Goal: Task Accomplishment & Management: Complete application form

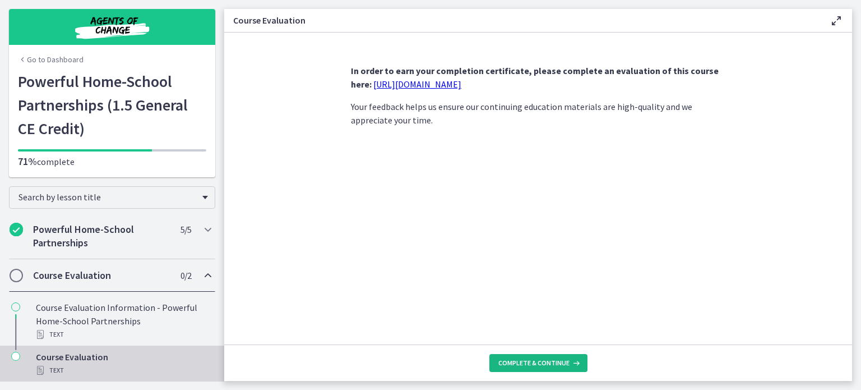
click at [539, 360] on span "Complete & continue" at bounding box center [533, 362] width 71 height 9
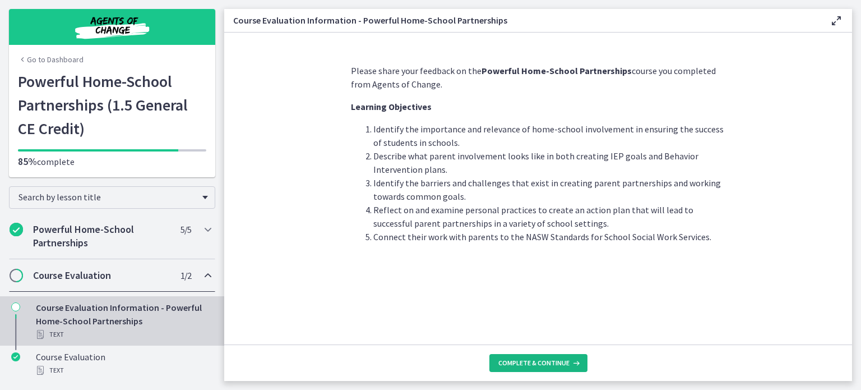
click at [522, 361] on span "Complete & continue" at bounding box center [533, 362] width 71 height 9
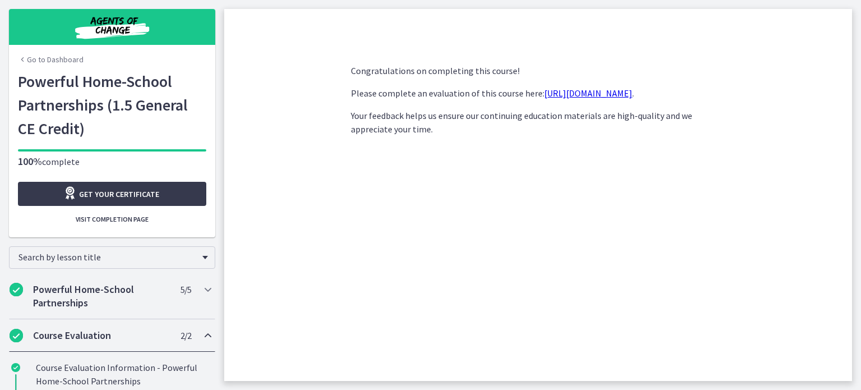
click at [588, 94] on link "[URL][DOMAIN_NAME]" at bounding box center [588, 92] width 88 height 11
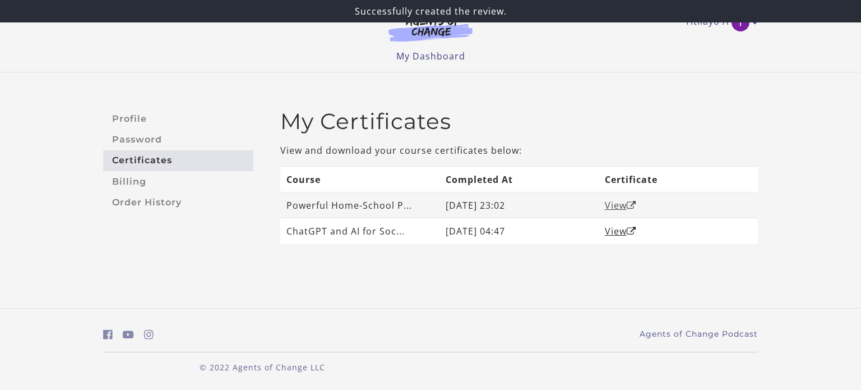
click at [614, 205] on link "View" at bounding box center [620, 205] width 31 height 12
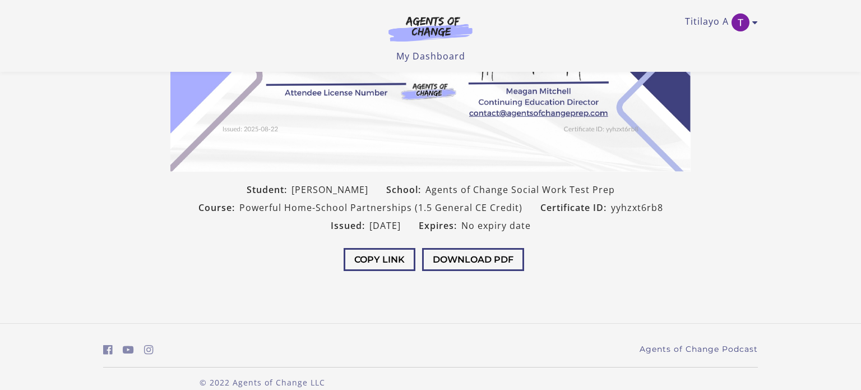
scroll to position [229, 0]
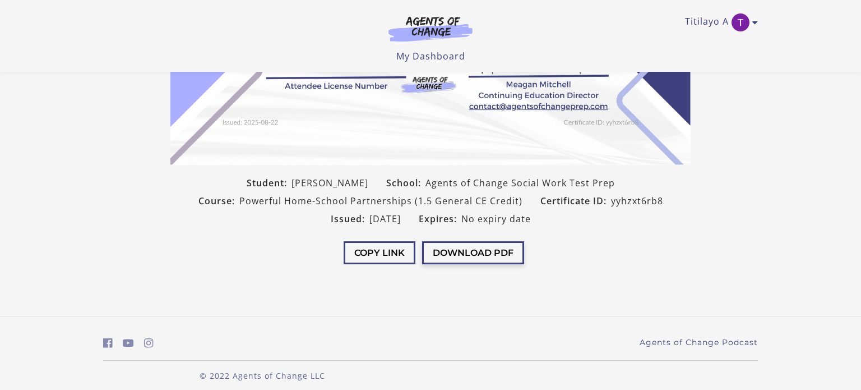
click at [471, 251] on button "Download PDF" at bounding box center [473, 252] width 102 height 23
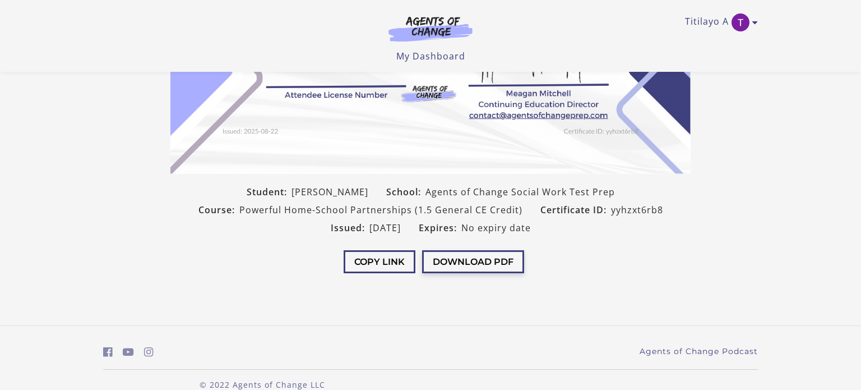
scroll to position [237, 0]
